Goal: Transaction & Acquisition: Purchase product/service

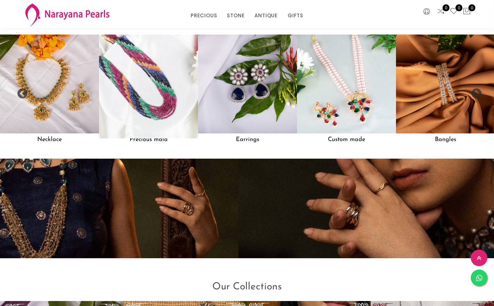
scroll to position [581, 0]
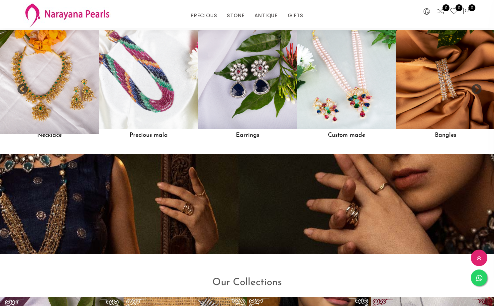
click at [78, 114] on img at bounding box center [49, 80] width 109 height 109
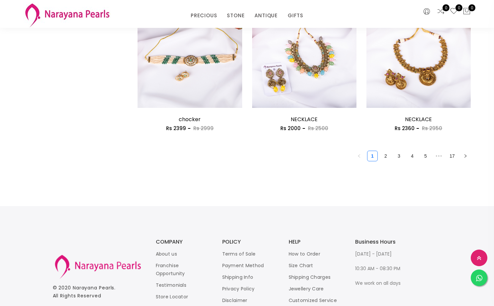
scroll to position [925, 0]
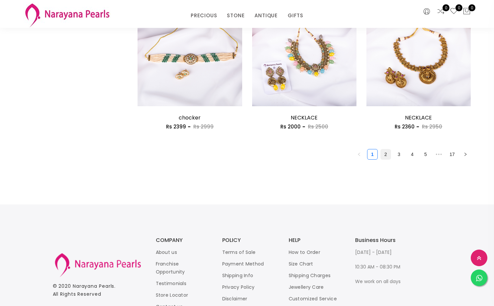
click at [384, 157] on link "2" at bounding box center [386, 155] width 10 height 10
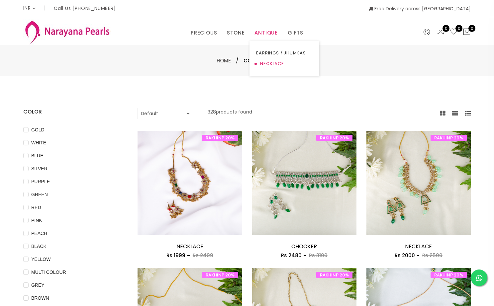
click at [265, 63] on link "NECKLACE" at bounding box center [284, 64] width 57 height 11
